Goal: Task Accomplishment & Management: Complete application form

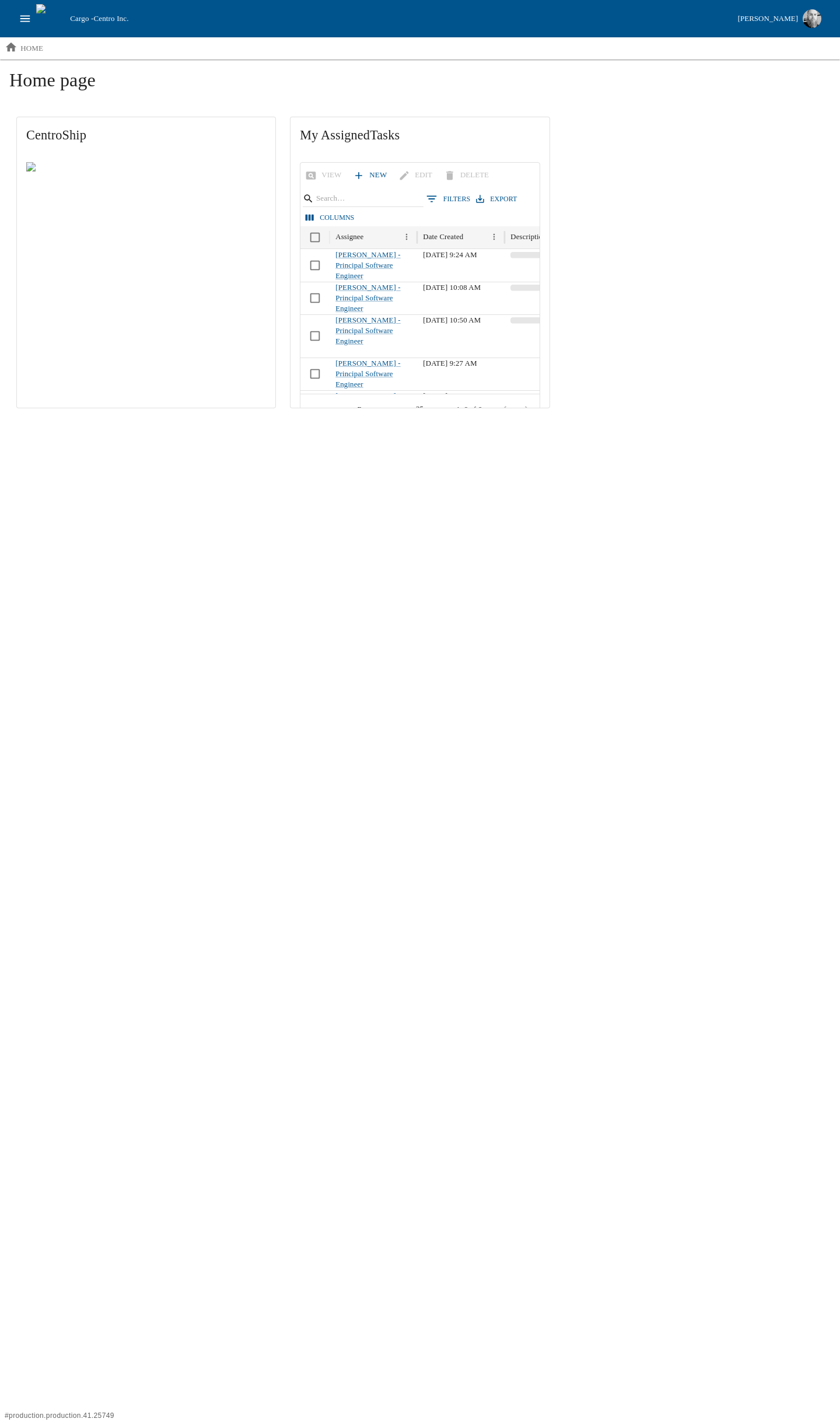
click at [426, 424] on html "Cargo - Centro Inc. [PERSON_NAME] home Home page CentroShip My Assigned Tasks V…" at bounding box center [420, 212] width 840 height 424
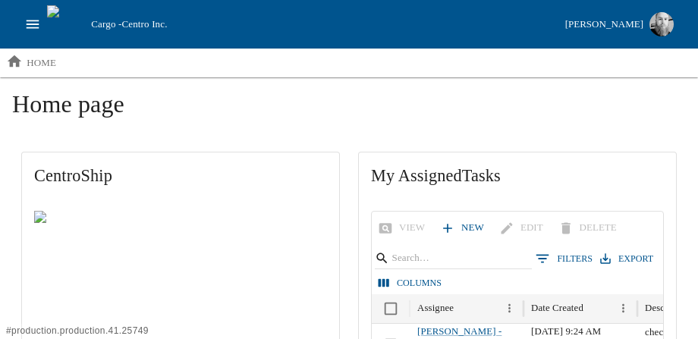
click at [37, 27] on icon "open drawer" at bounding box center [33, 24] width 13 height 8
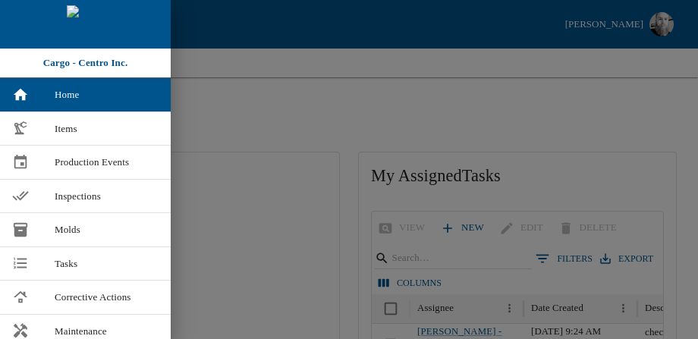
click at [83, 298] on span "Corrective Actions" at bounding box center [107, 297] width 104 height 15
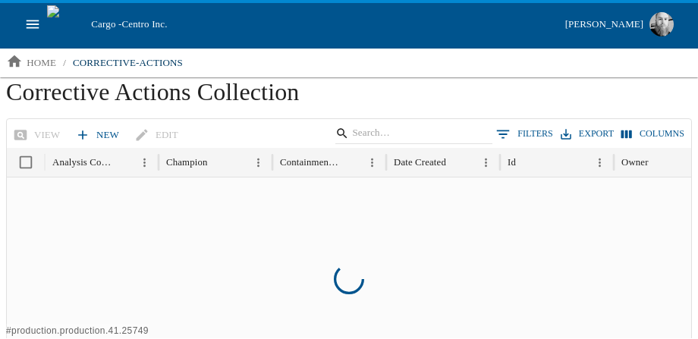
click at [96, 135] on link "New" at bounding box center [98, 135] width 53 height 27
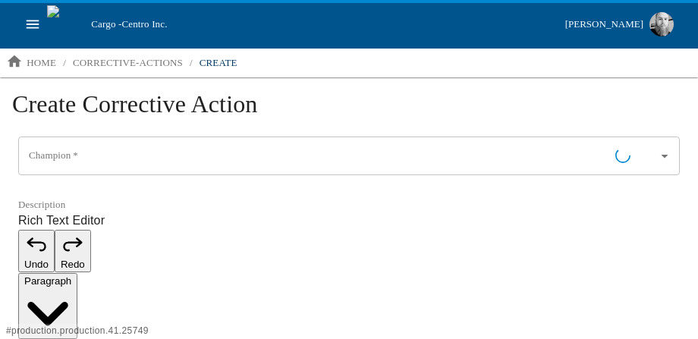
type input "[PERSON_NAME] - Principal Software Engineer"
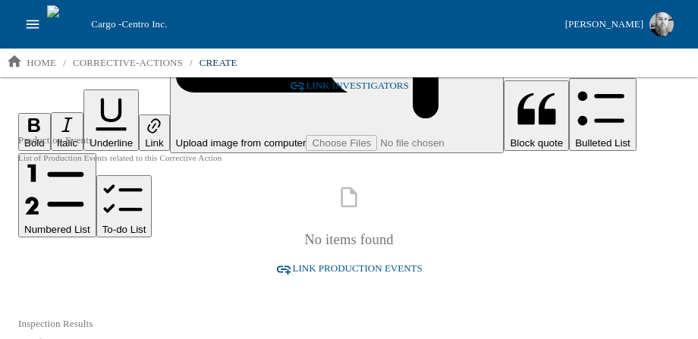
scroll to position [549, 0]
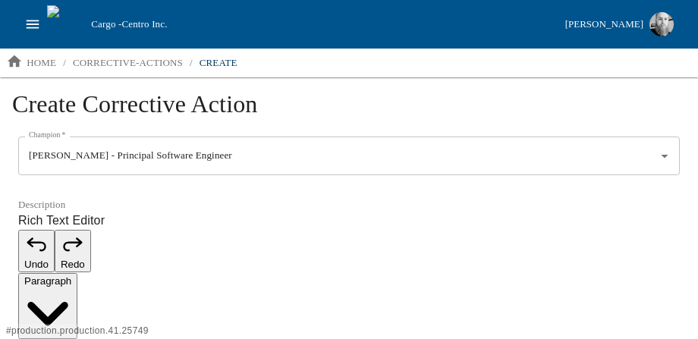
scroll to position [76, 0]
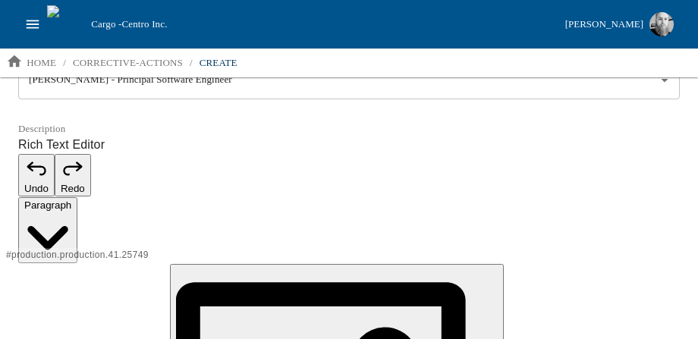
click at [29, 20] on icon "open drawer" at bounding box center [33, 24] width 13 height 8
